Goal: Browse casually

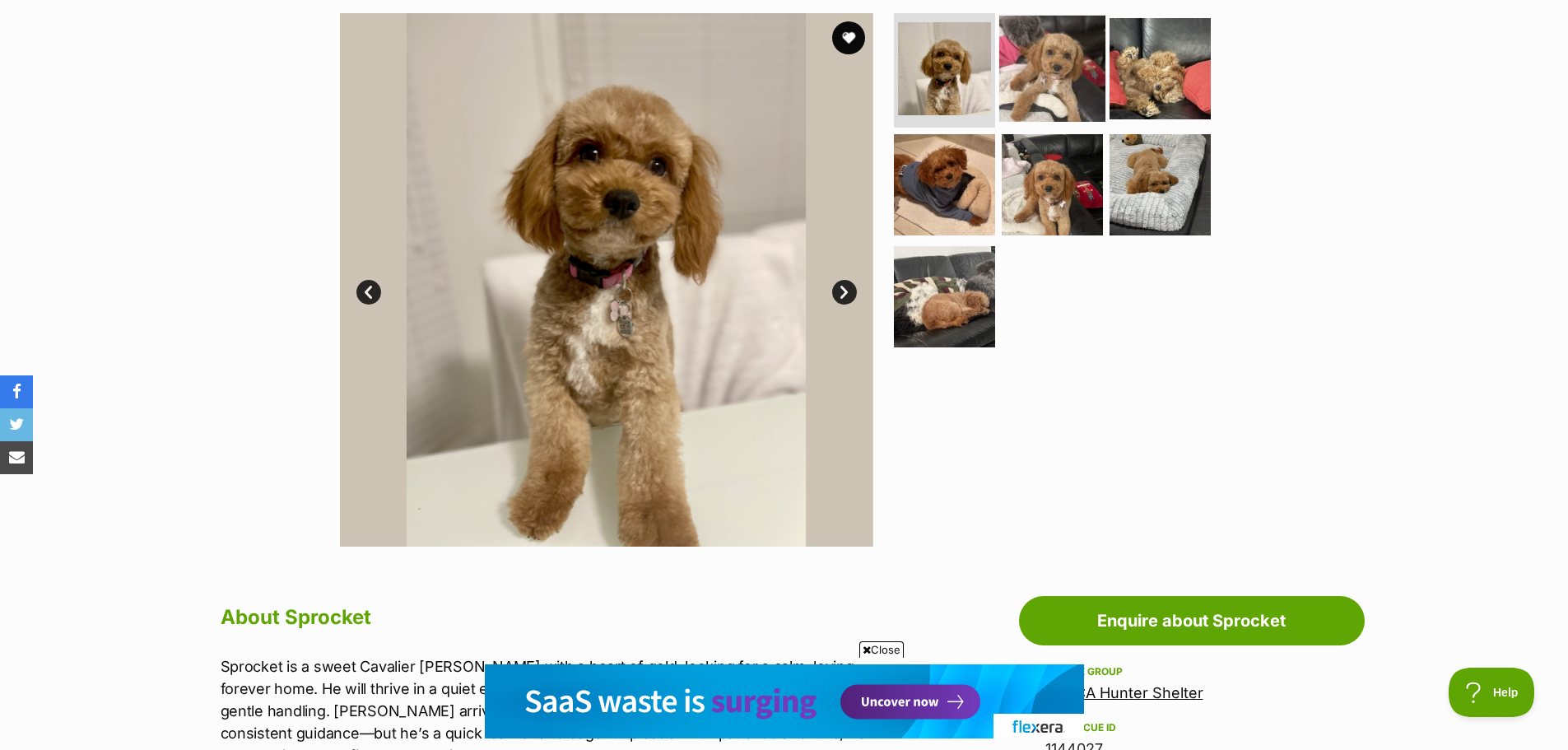
click at [1030, 82] on img at bounding box center [1052, 68] width 106 height 106
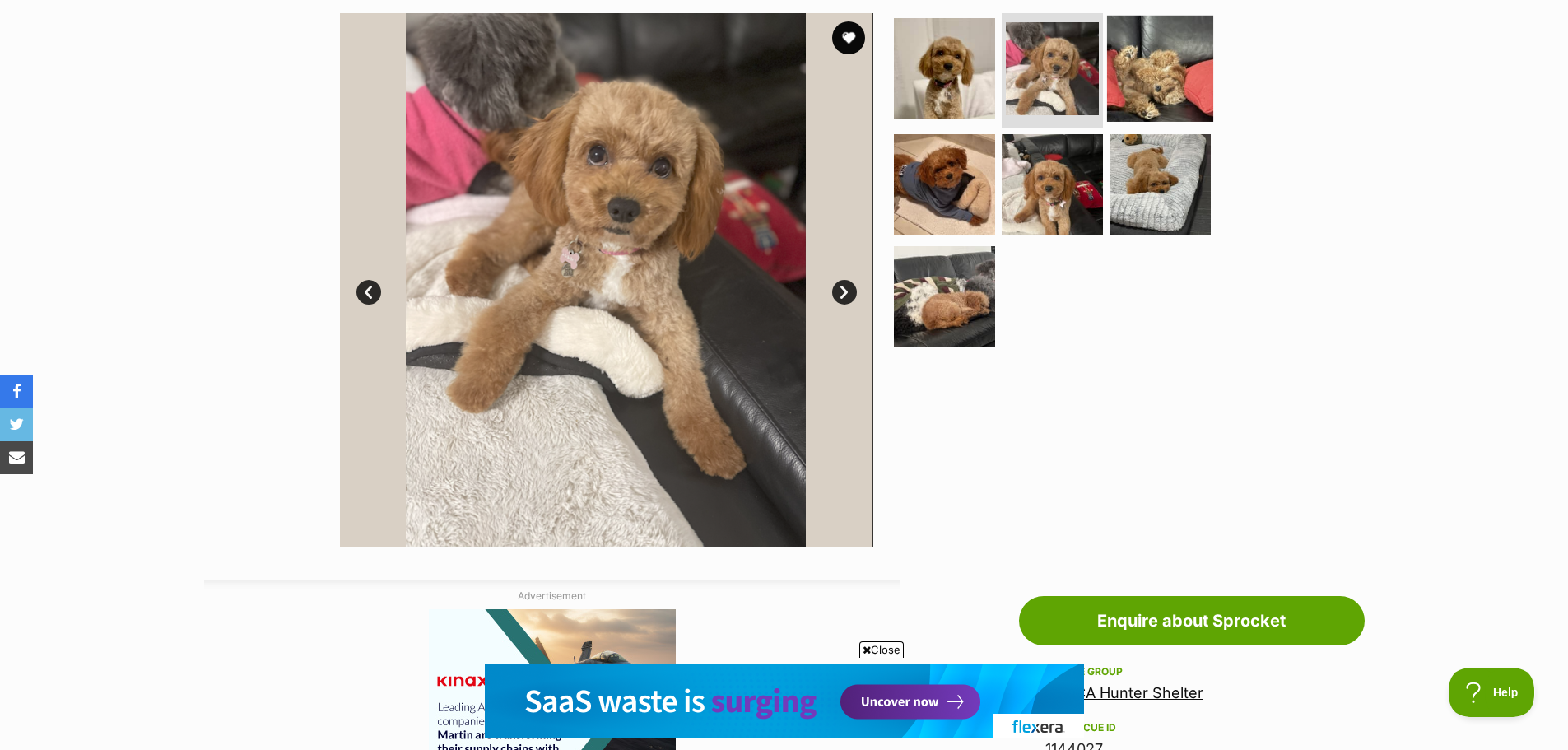
click at [1152, 70] on img at bounding box center [1159, 68] width 106 height 106
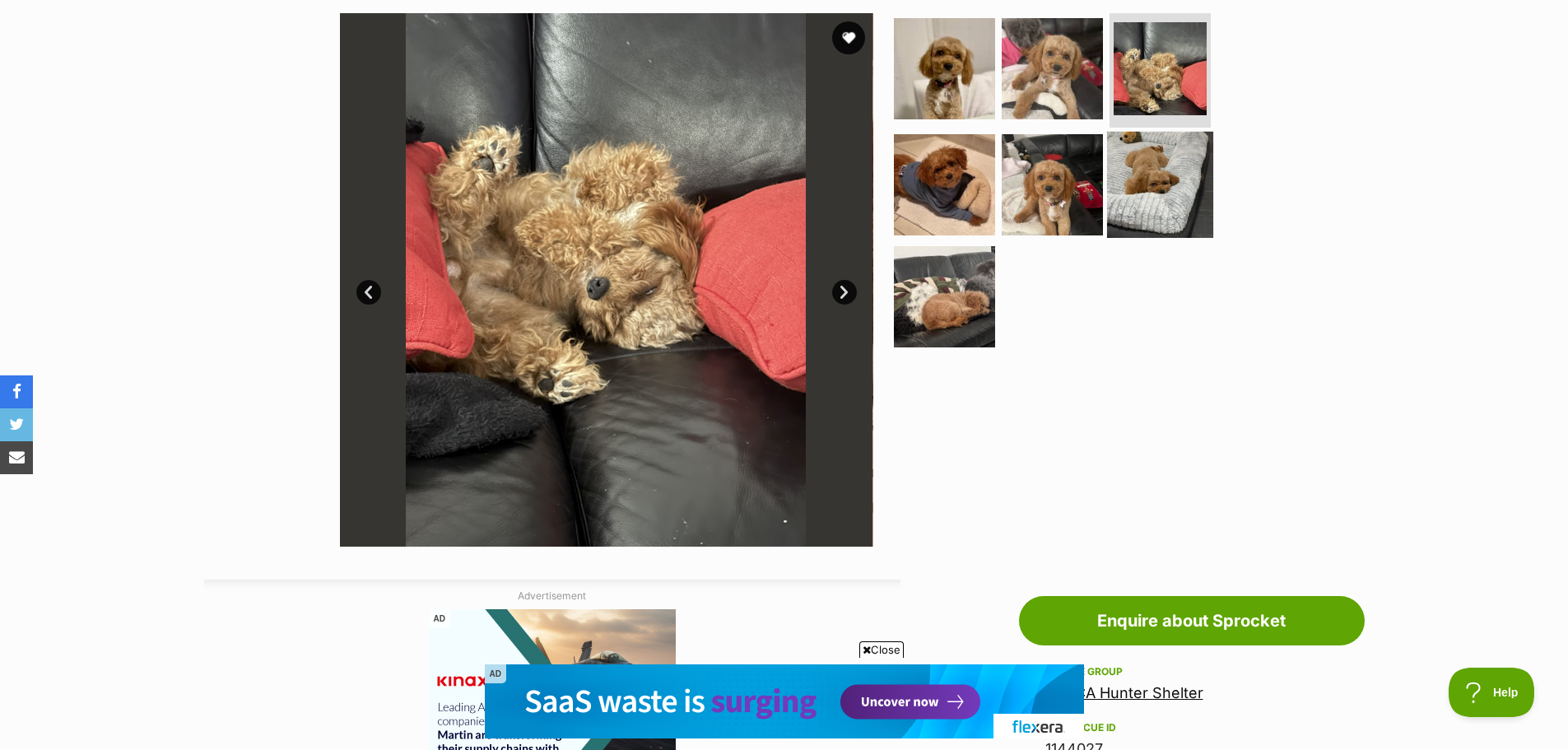
click at [1153, 171] on img at bounding box center [1159, 184] width 106 height 106
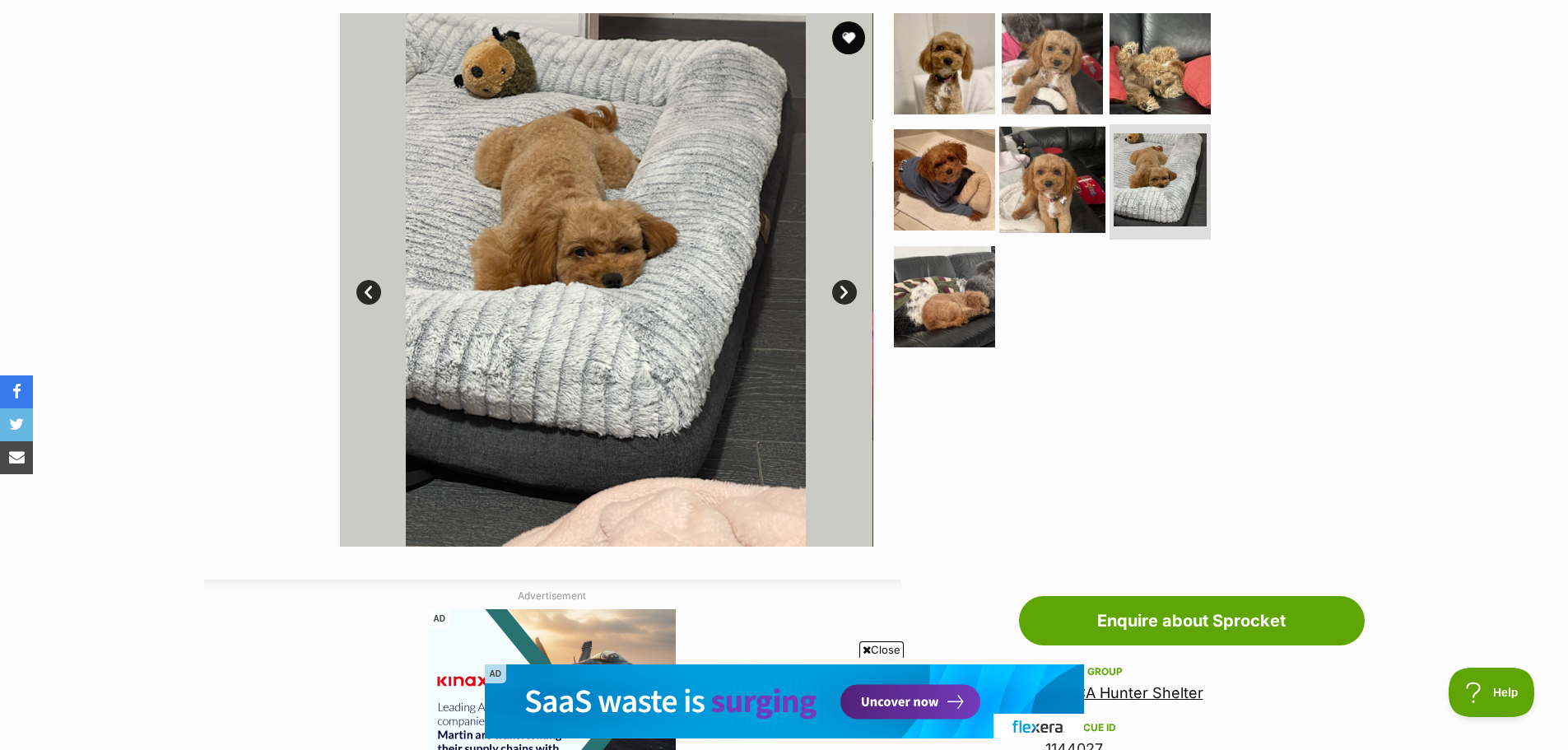
click at [1063, 183] on img at bounding box center [1052, 180] width 106 height 106
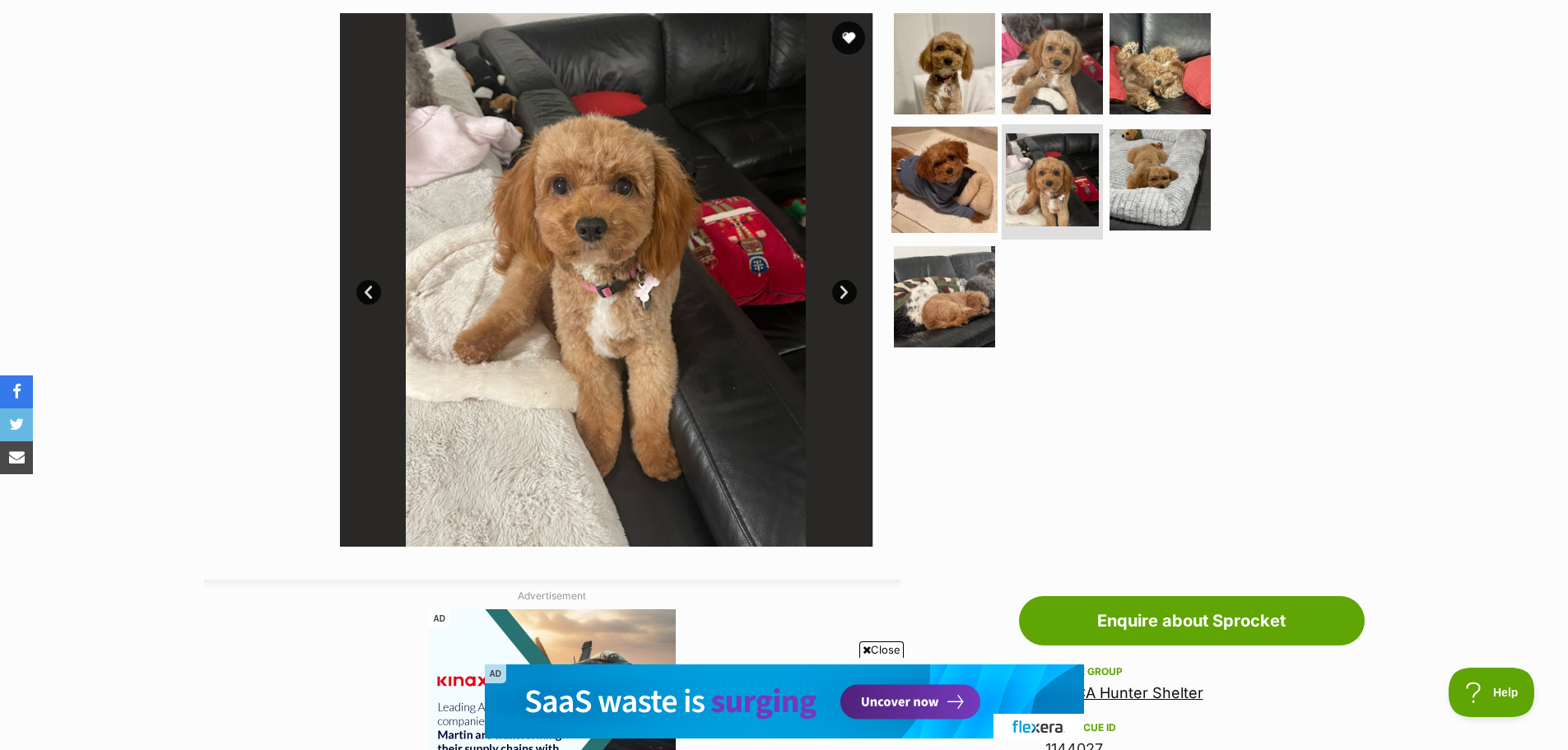
click at [951, 179] on img at bounding box center [944, 180] width 106 height 106
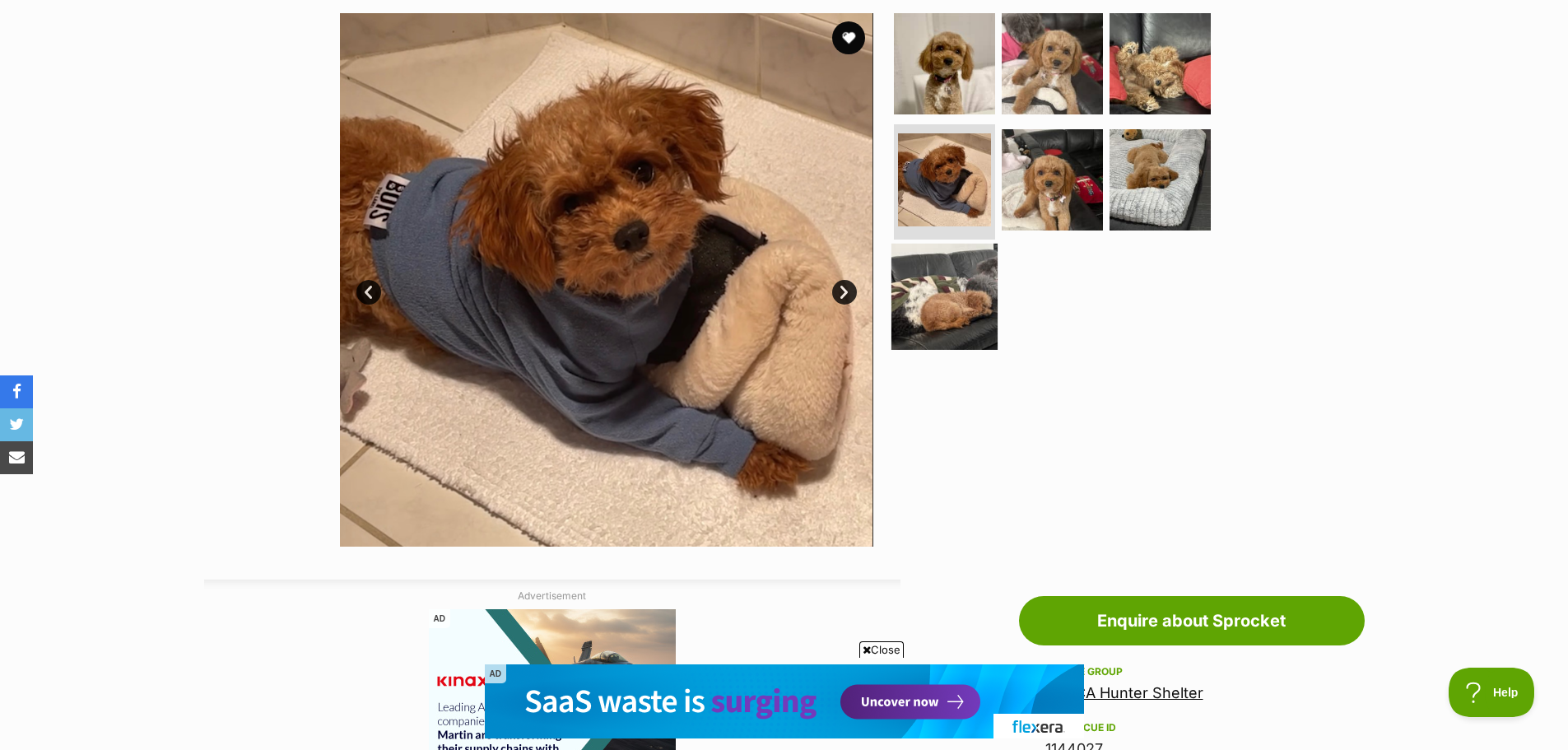
click at [940, 272] on img at bounding box center [944, 296] width 106 height 106
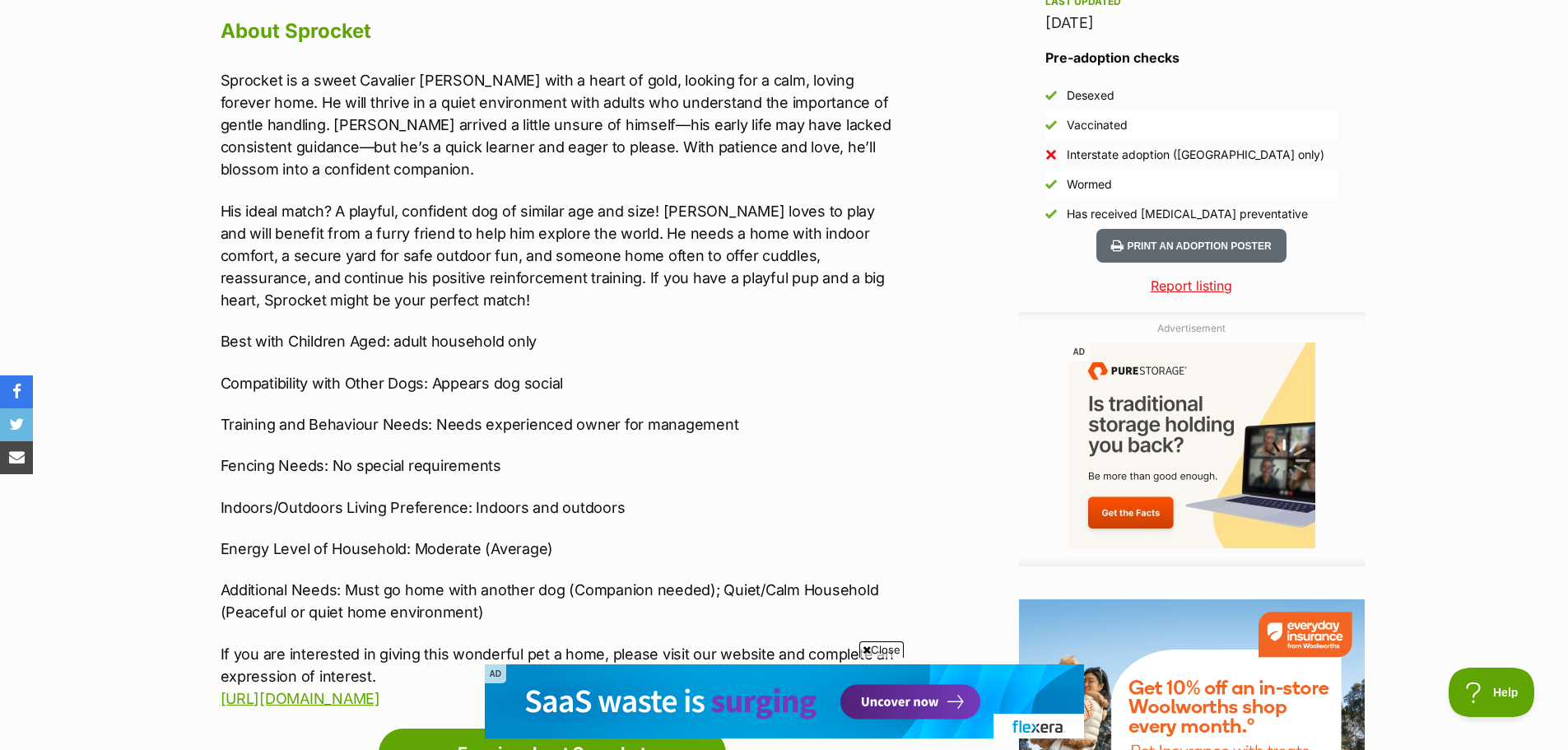
scroll to position [1481, 0]
